Goal: Task Accomplishment & Management: Manage account settings

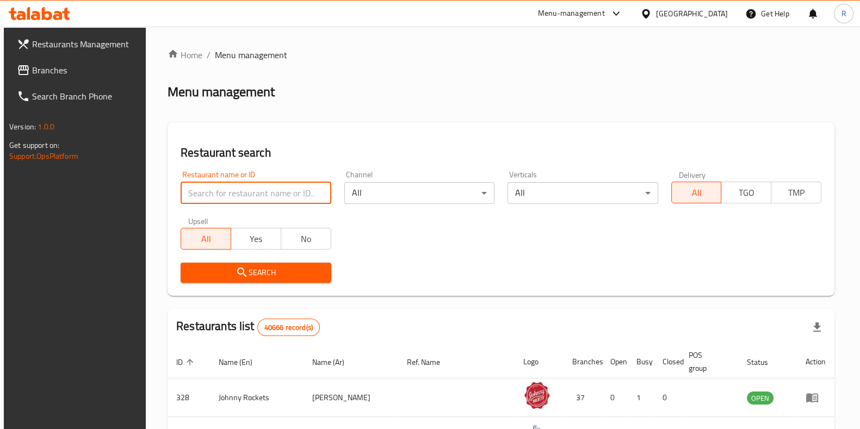
click at [234, 192] on input "search" at bounding box center [256, 193] width 150 height 22
type input "Bellini Cafe"
click at [305, 268] on span "Search" at bounding box center [255, 273] width 133 height 14
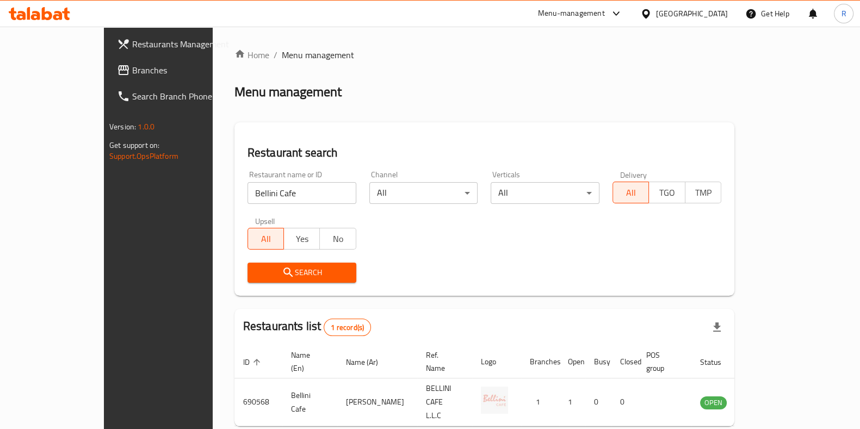
scroll to position [34, 0]
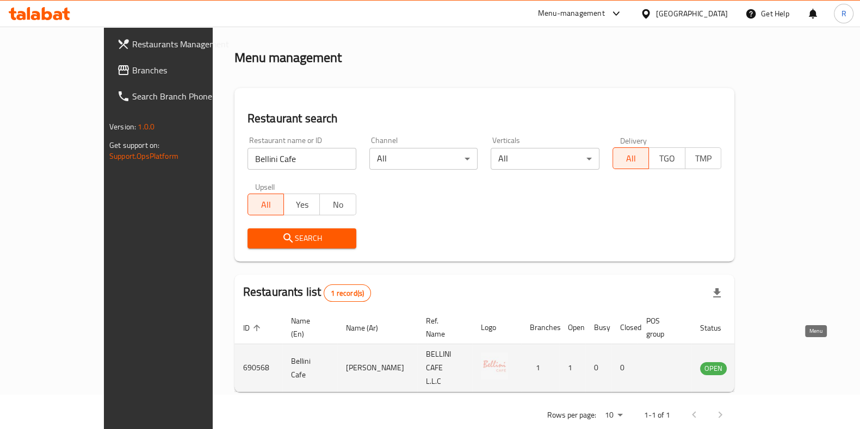
click at [768, 367] on icon "enhanced table" at bounding box center [767, 369] width 4 height 4
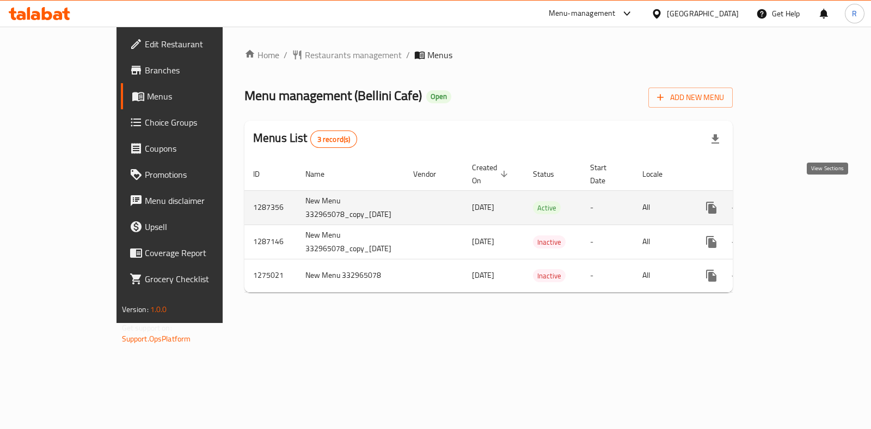
click at [794, 203] on icon "enhanced table" at bounding box center [790, 208] width 10 height 10
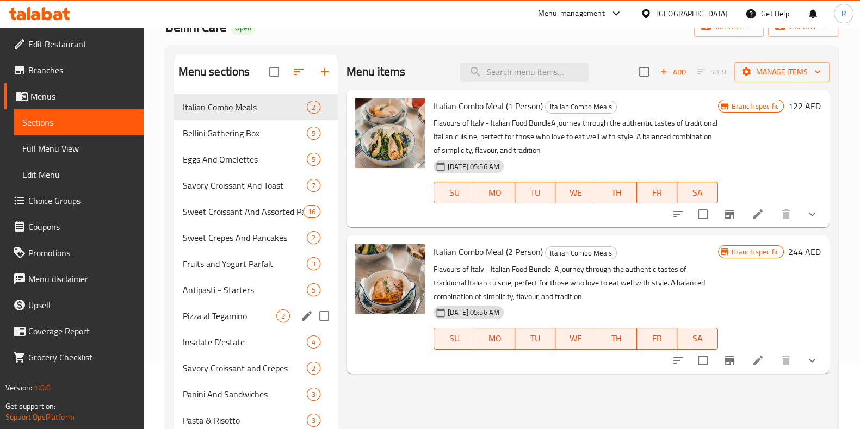
scroll to position [135, 0]
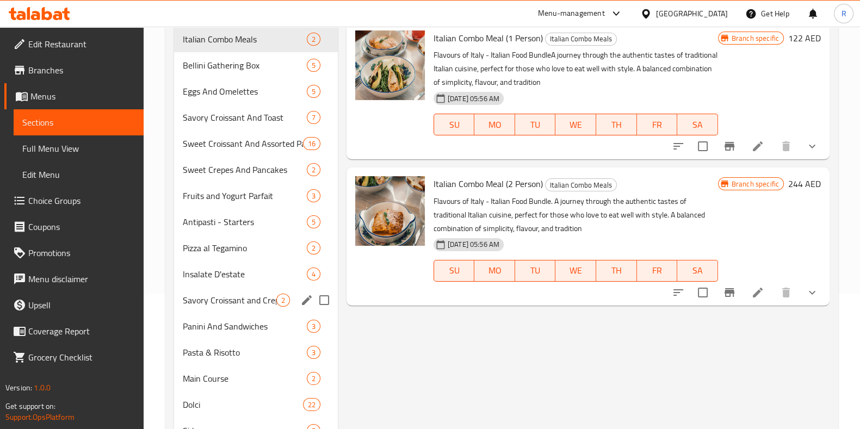
click at [325, 298] on input "Menu sections" at bounding box center [324, 300] width 23 height 23
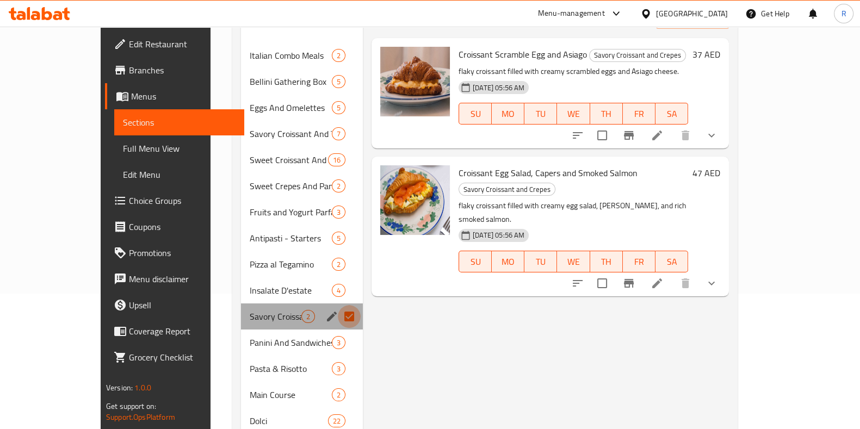
click at [338, 310] on input "Menu sections" at bounding box center [349, 316] width 23 height 23
checkbox input "false"
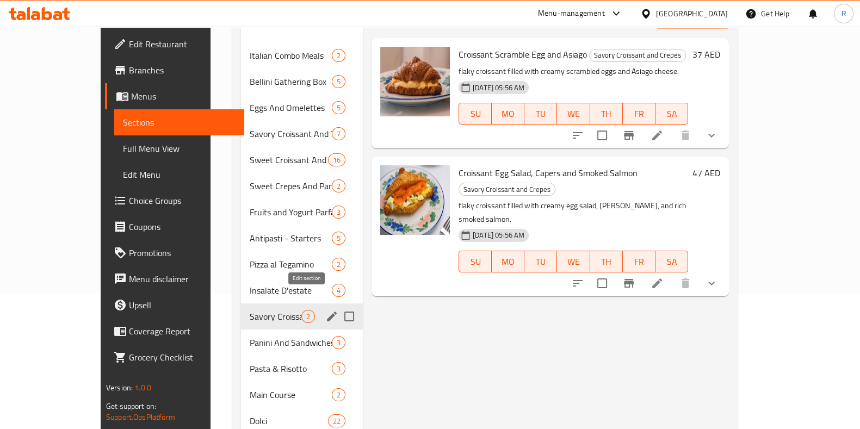
click at [327, 312] on icon "edit" at bounding box center [332, 317] width 10 height 10
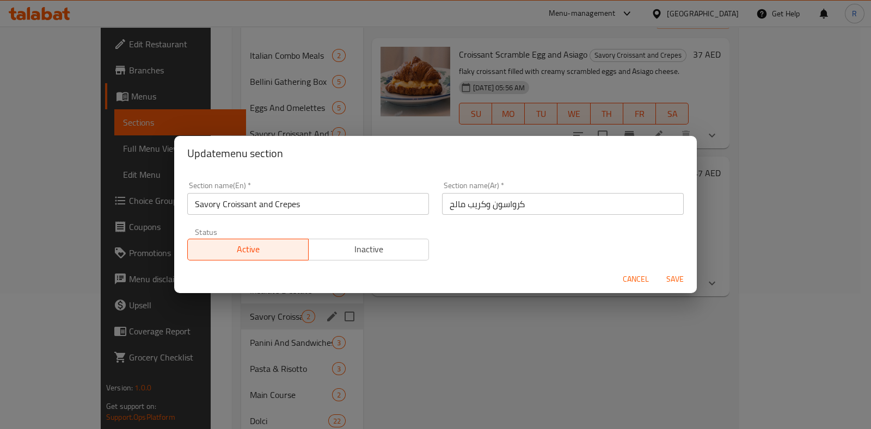
click at [356, 243] on span "Inactive" at bounding box center [369, 250] width 112 height 16
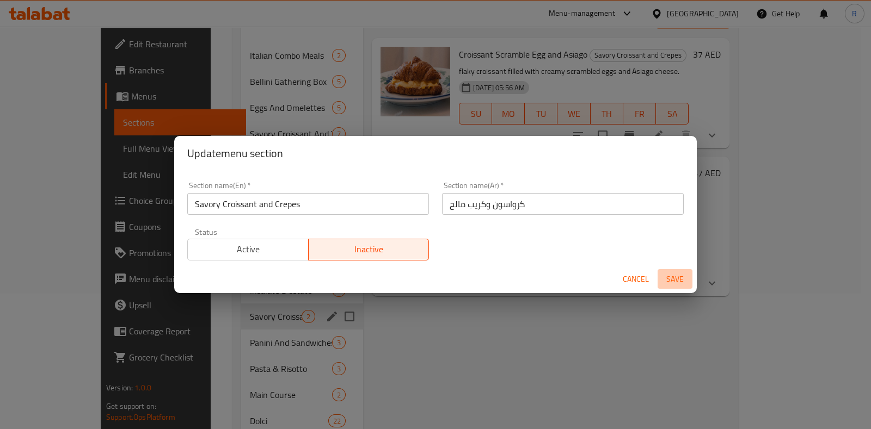
click at [678, 280] on span "Save" at bounding box center [675, 280] width 26 height 14
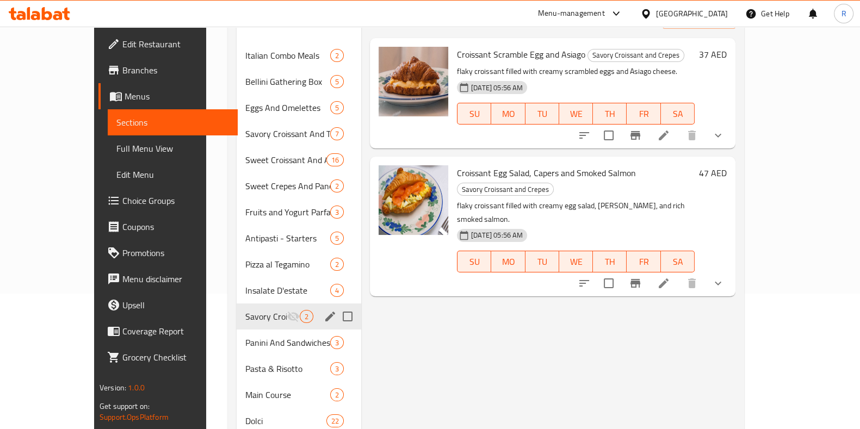
click at [592, 341] on div "Menu items Add Sort Manage items Croissant Scramble Egg and Asiago Savory Crois…" at bounding box center [548, 264] width 374 height 557
click at [642, 331] on div "Menu items Add Sort Manage items Croissant Scramble Egg and Asiago Savory Crois…" at bounding box center [548, 264] width 374 height 557
